Goal: Information Seeking & Learning: Learn about a topic

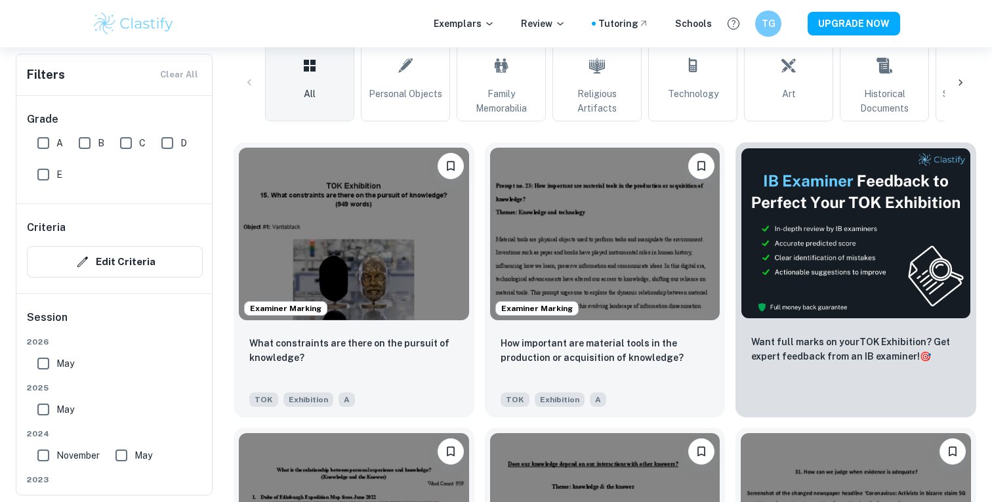
scroll to position [338, 0]
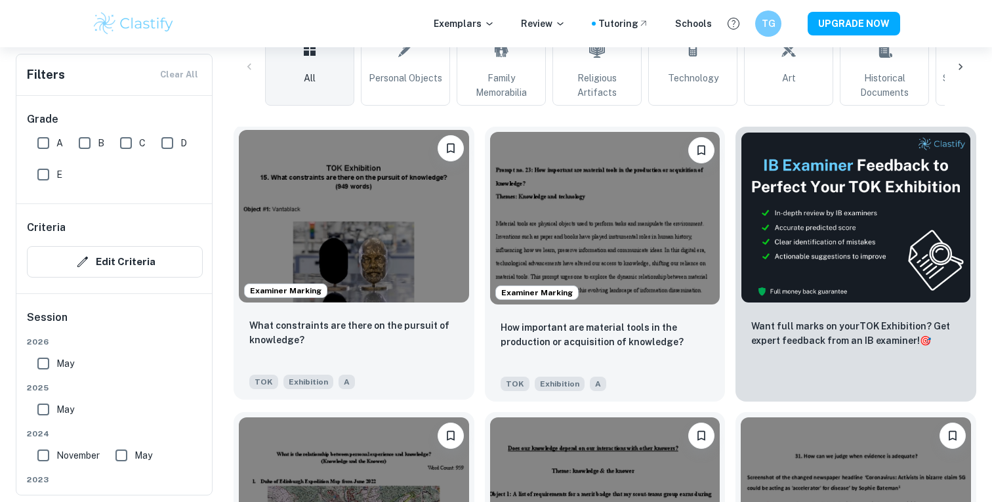
click at [417, 238] on img at bounding box center [354, 216] width 230 height 173
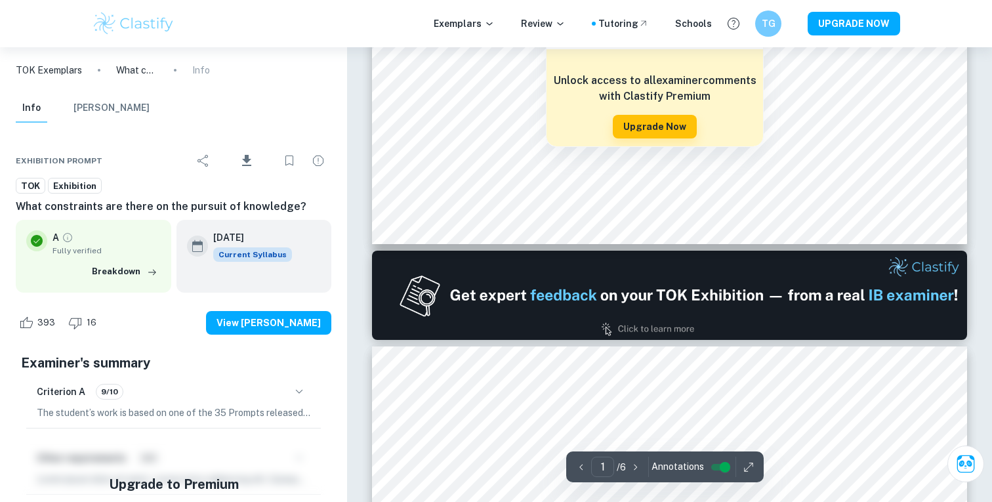
scroll to position [686, 0]
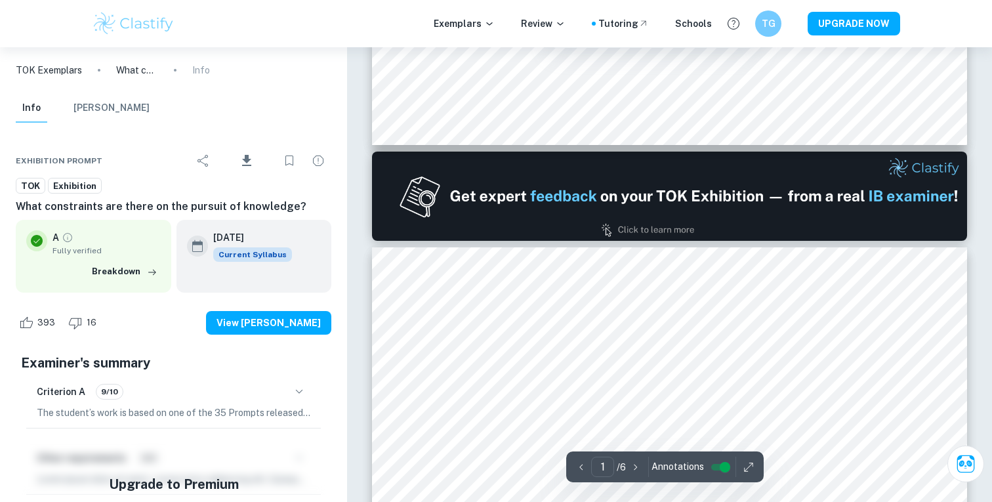
type input "2"
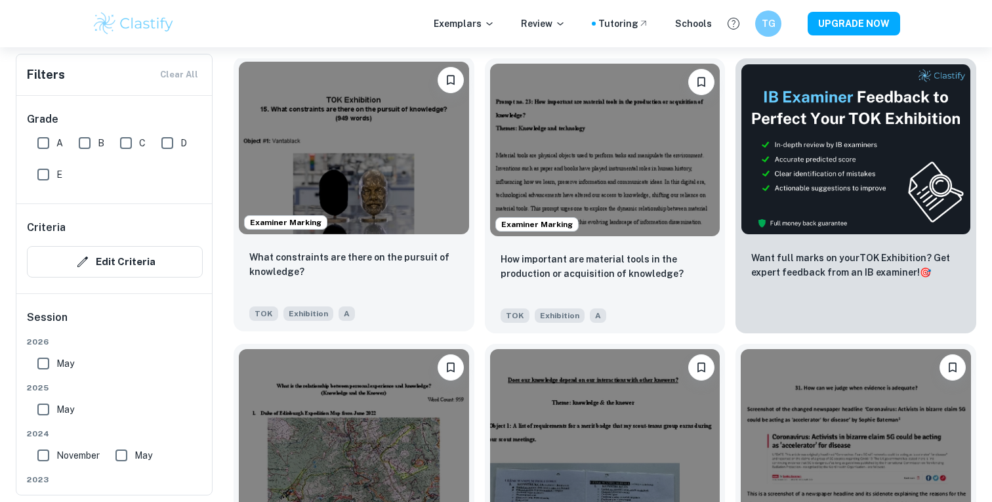
scroll to position [425, 0]
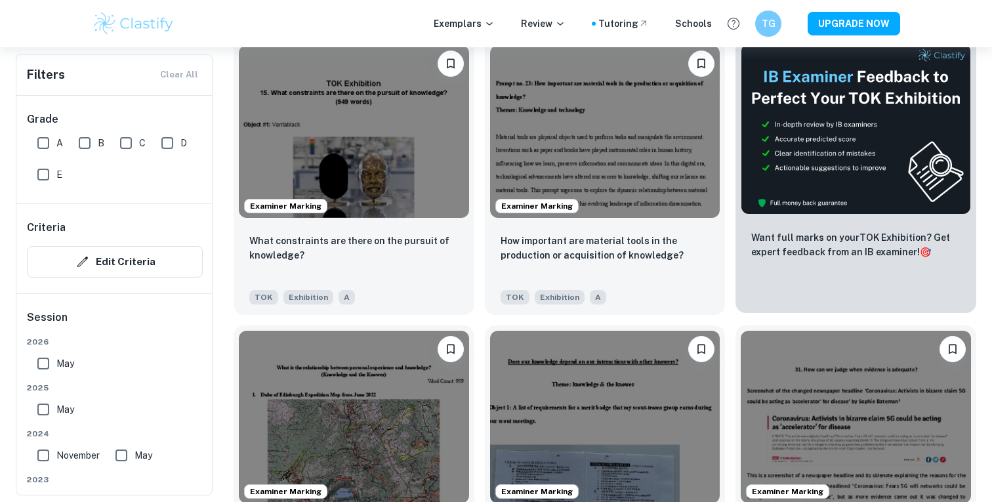
click at [929, 165] on img at bounding box center [856, 128] width 230 height 171
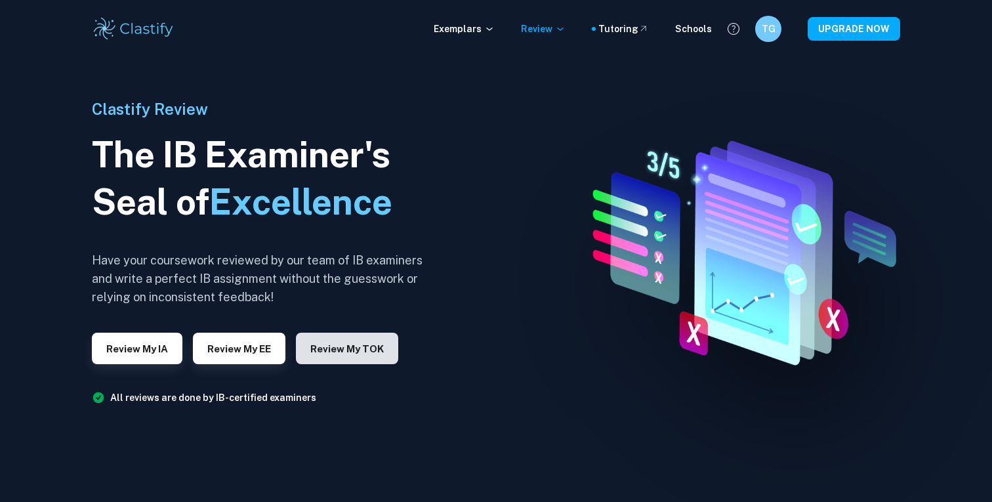
click at [324, 355] on button "Review my TOK" at bounding box center [347, 349] width 102 height 32
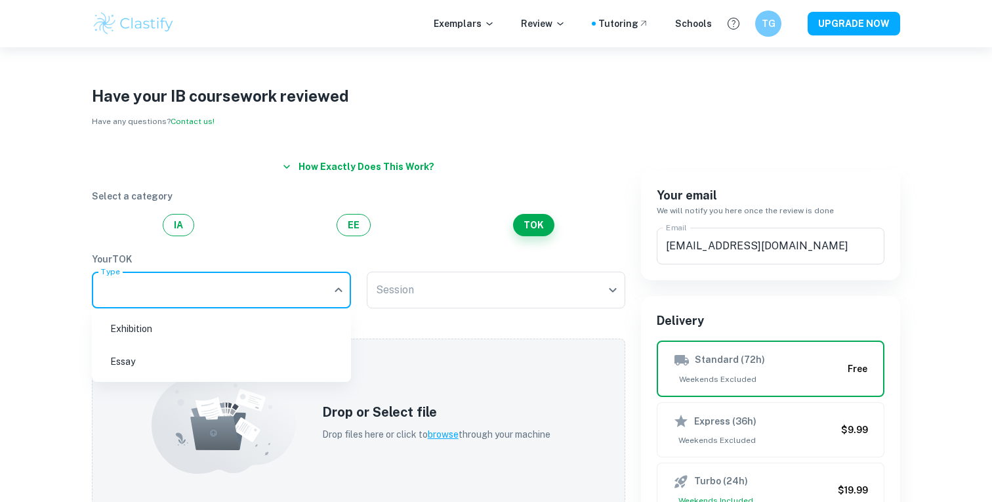
click at [259, 291] on body "We value your privacy We use cookies to enhance your browsing experience, serve…" at bounding box center [496, 298] width 992 height 502
click at [257, 329] on li "Exhibition" at bounding box center [221, 329] width 249 height 30
type input "Exhibition"
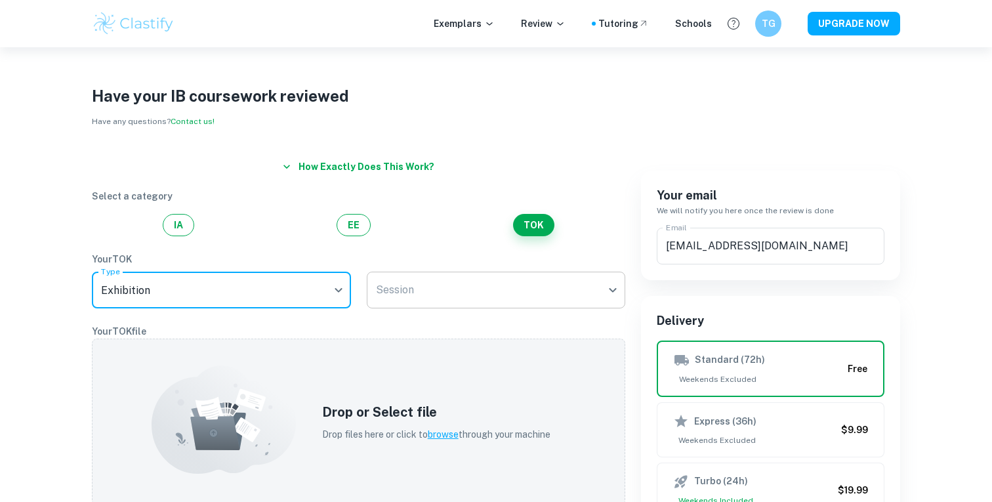
click at [403, 298] on body "We value your privacy We use cookies to enhance your browsing experience, serve…" at bounding box center [496, 298] width 992 height 502
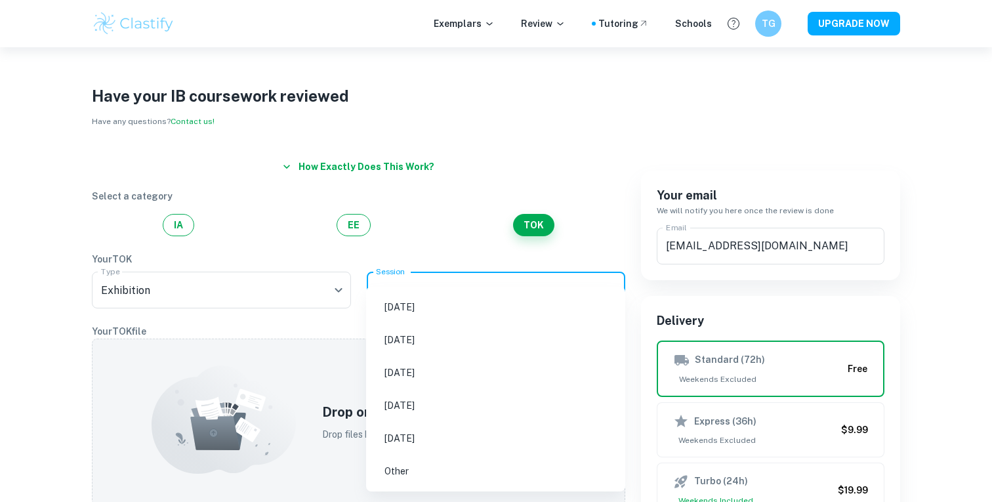
click at [328, 364] on div at bounding box center [496, 251] width 992 height 502
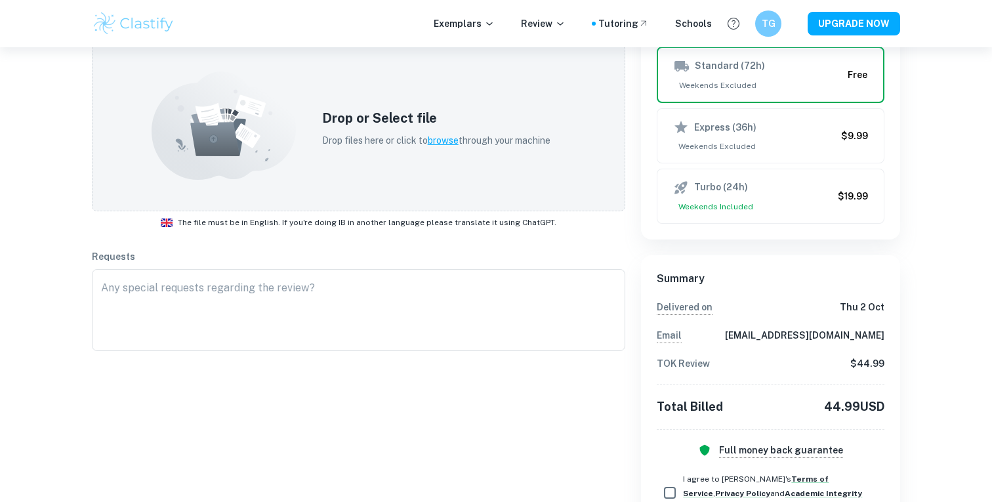
scroll to position [439, 0]
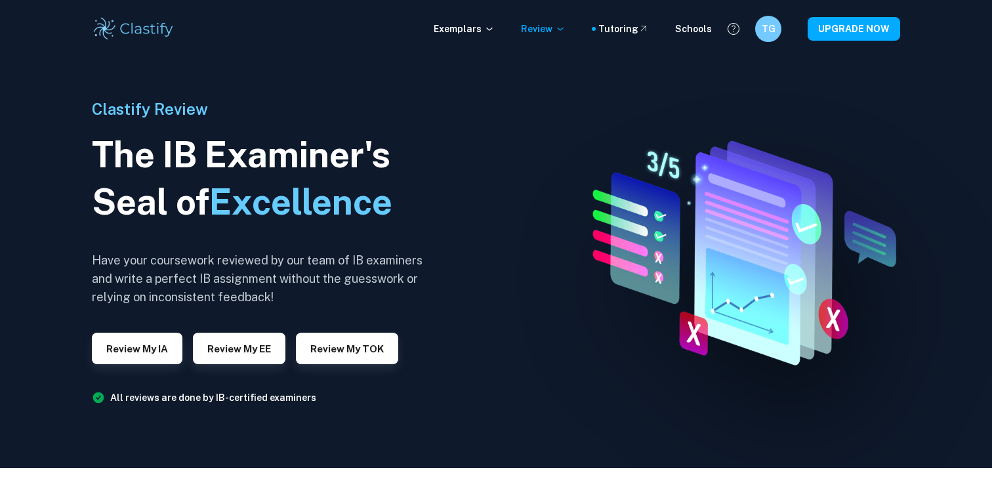
scroll to position [66, 0]
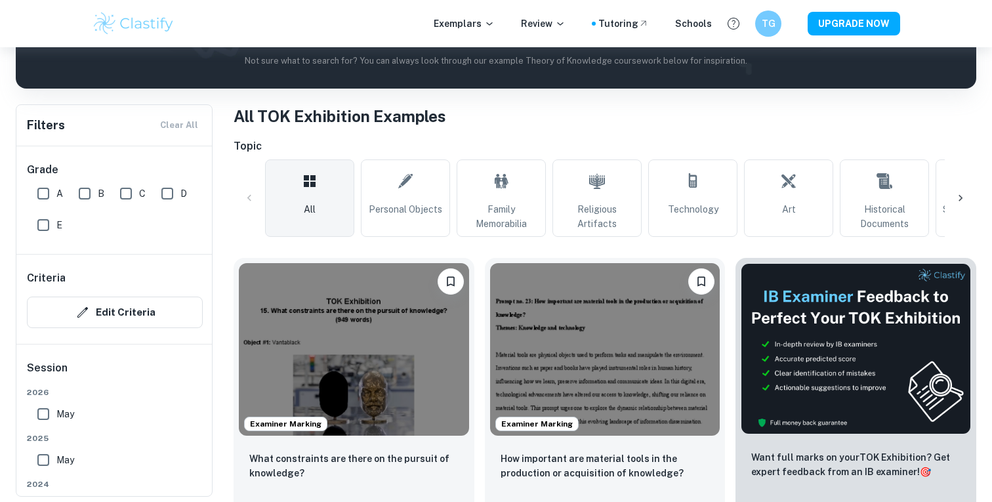
scroll to position [233, 0]
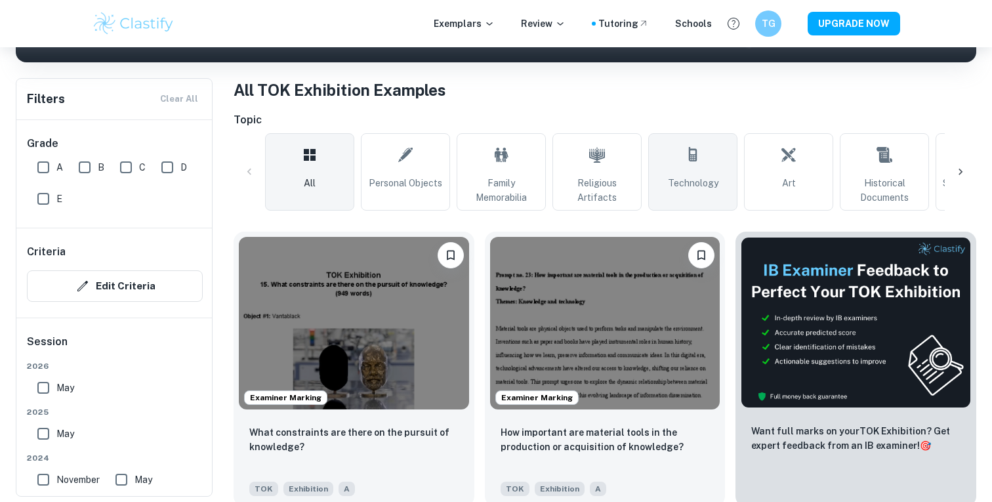
click at [702, 172] on link "Technology" at bounding box center [692, 171] width 89 height 77
type input "Technology"
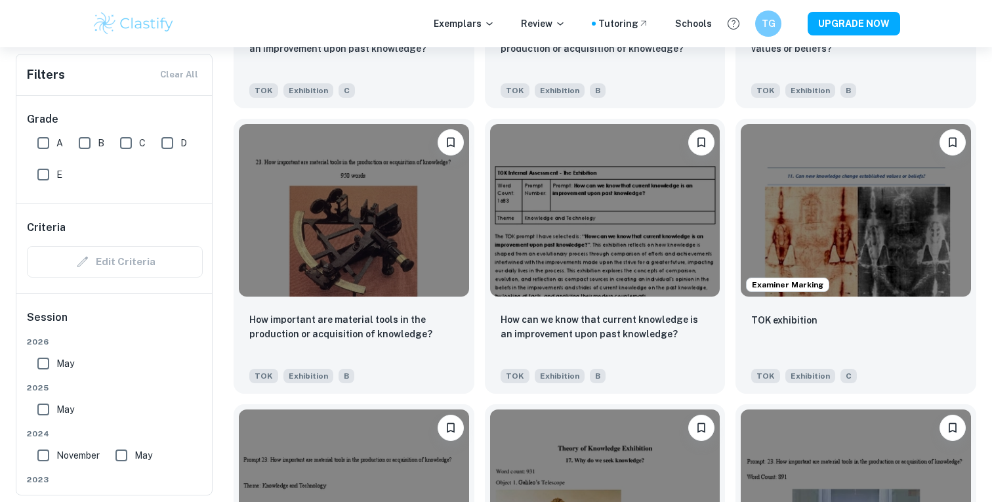
scroll to position [4411, 0]
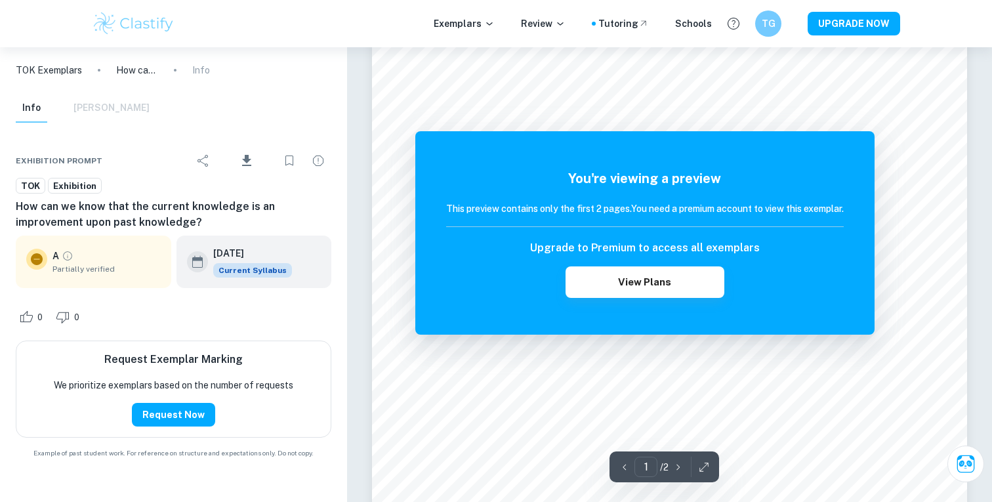
scroll to position [364, 0]
